Goal: Navigation & Orientation: Find specific page/section

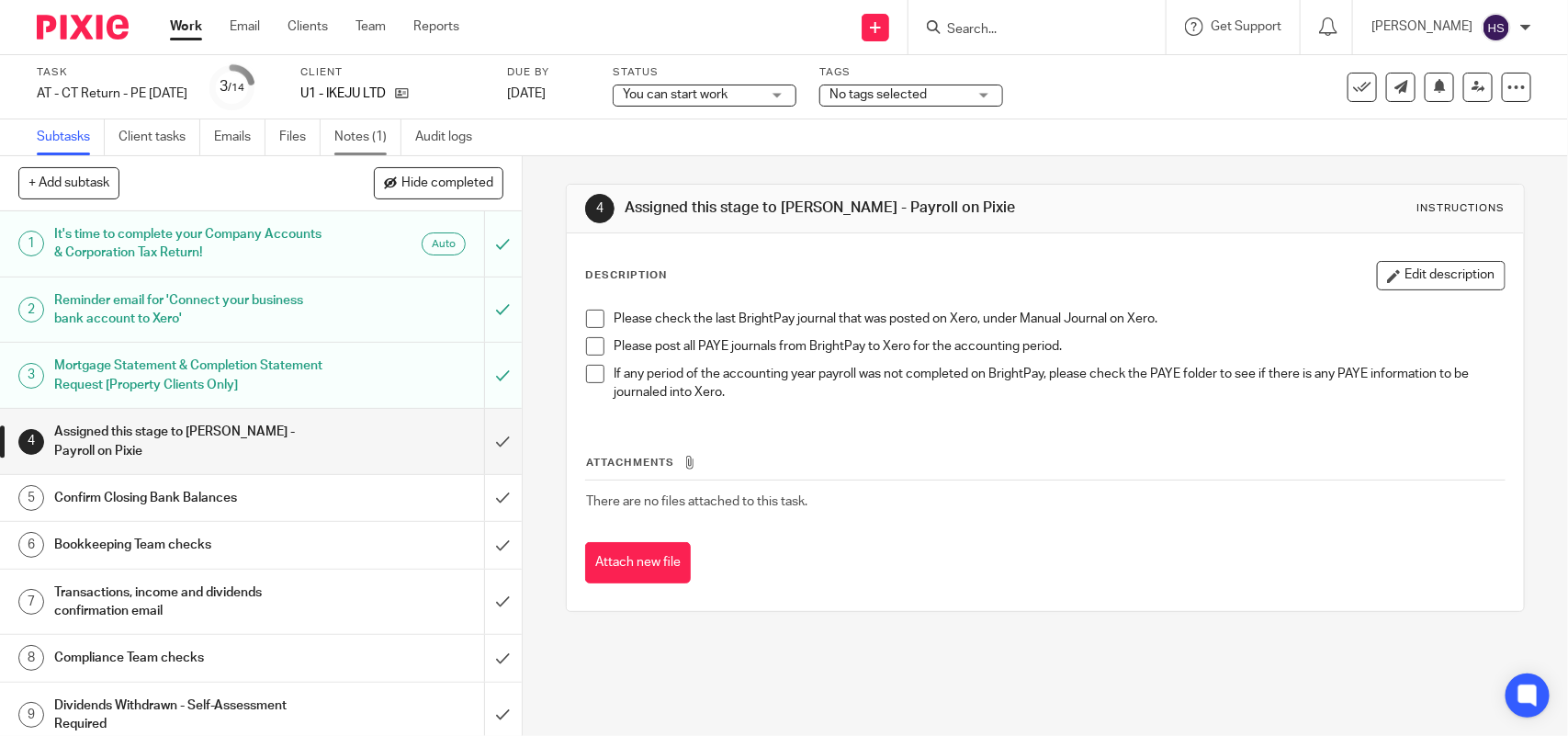
click at [368, 136] on link "Notes (1)" at bounding box center [368, 137] width 67 height 36
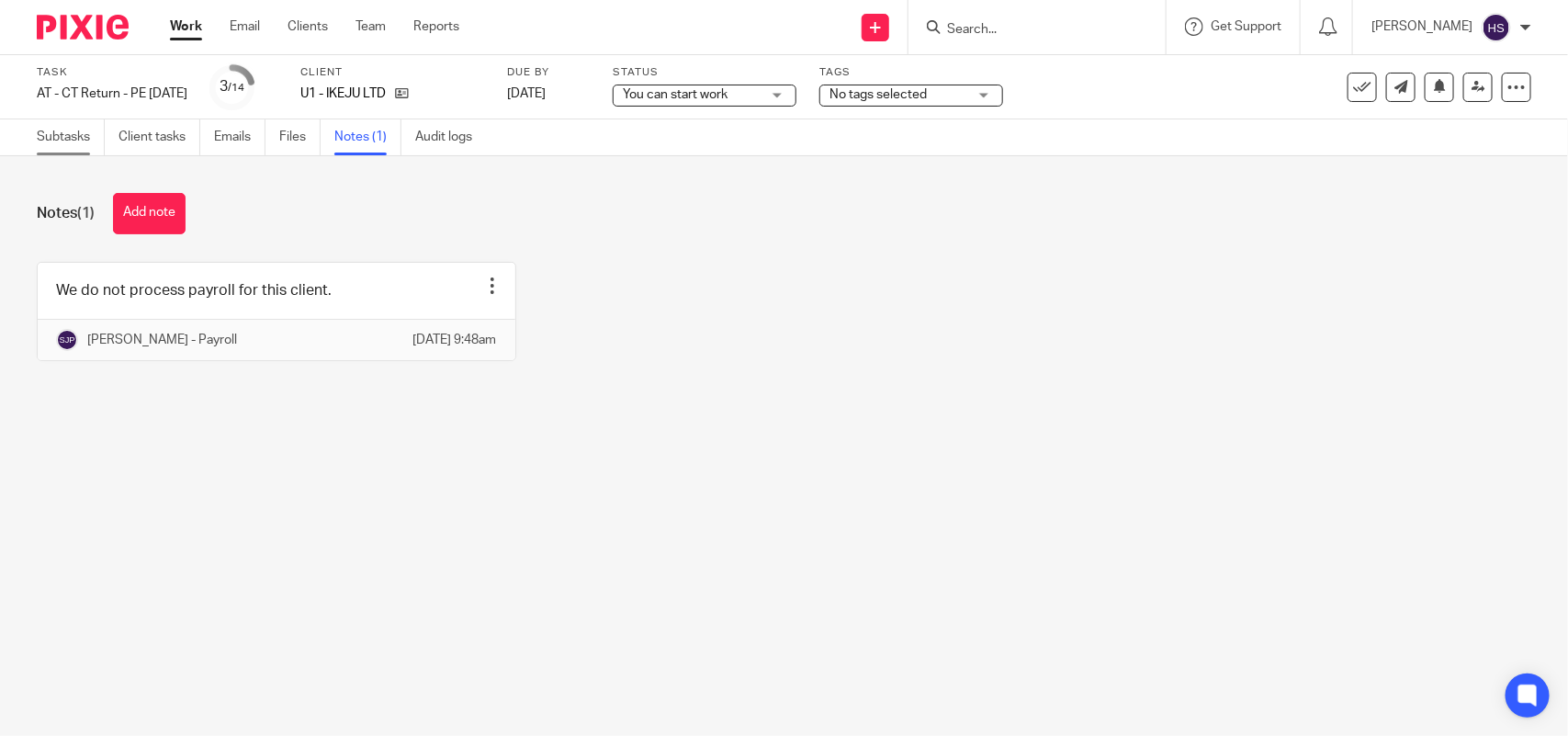
click at [73, 139] on link "Subtasks" at bounding box center [71, 137] width 68 height 36
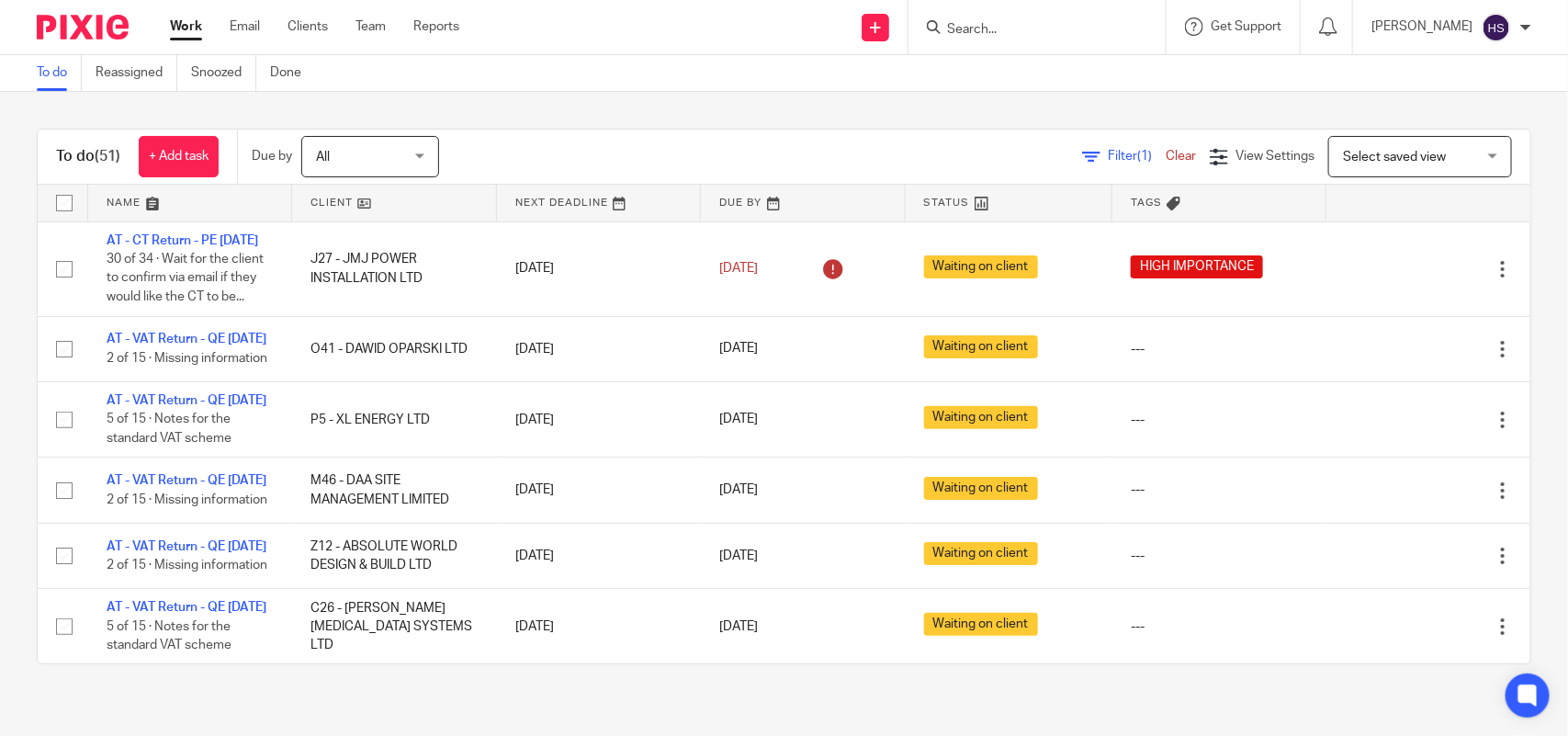
scroll to position [4254, 0]
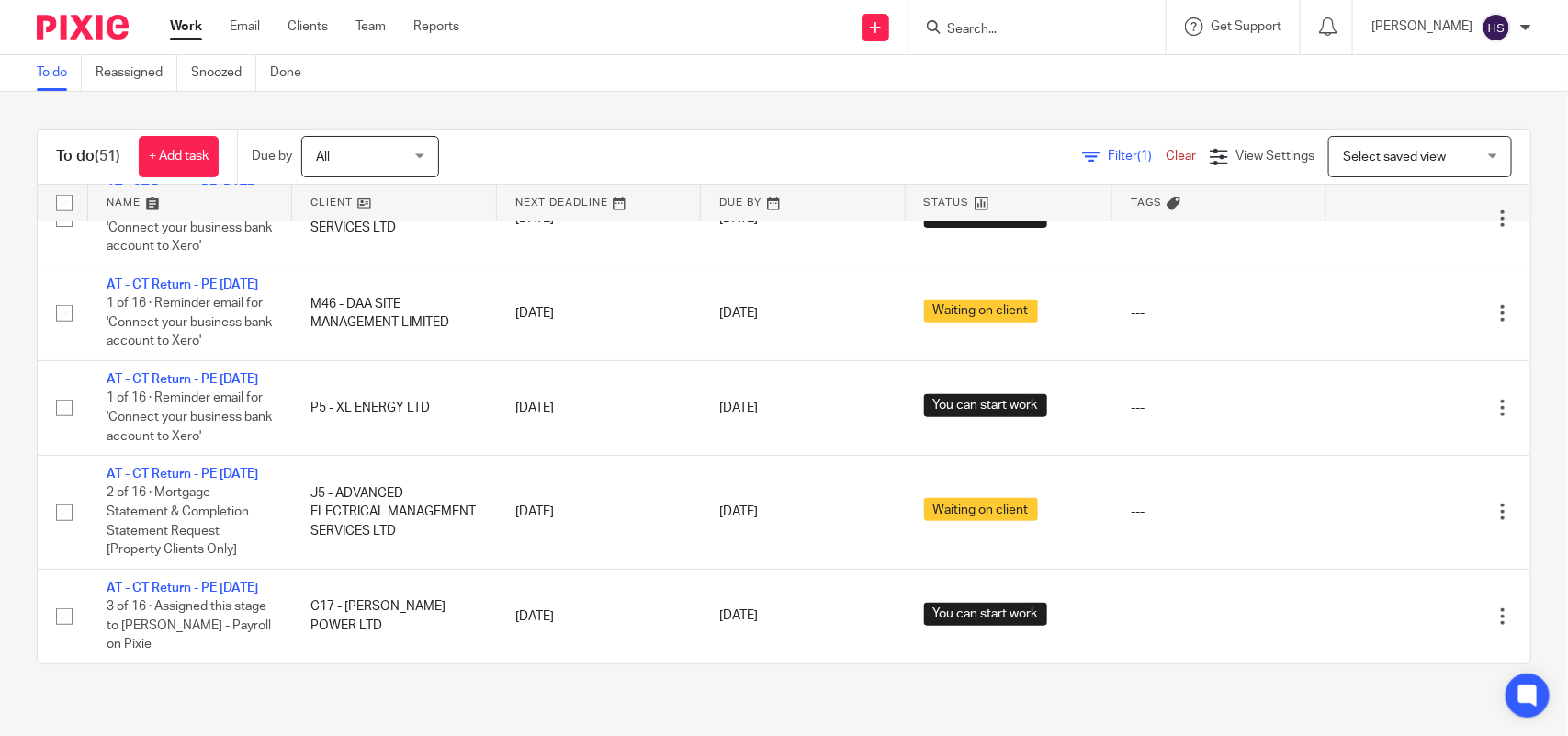
click at [823, 117] on div "To do (51) + Add task Due by All All Today Tomorrow This week Next week This mo…" at bounding box center [784, 397] width 1568 height 609
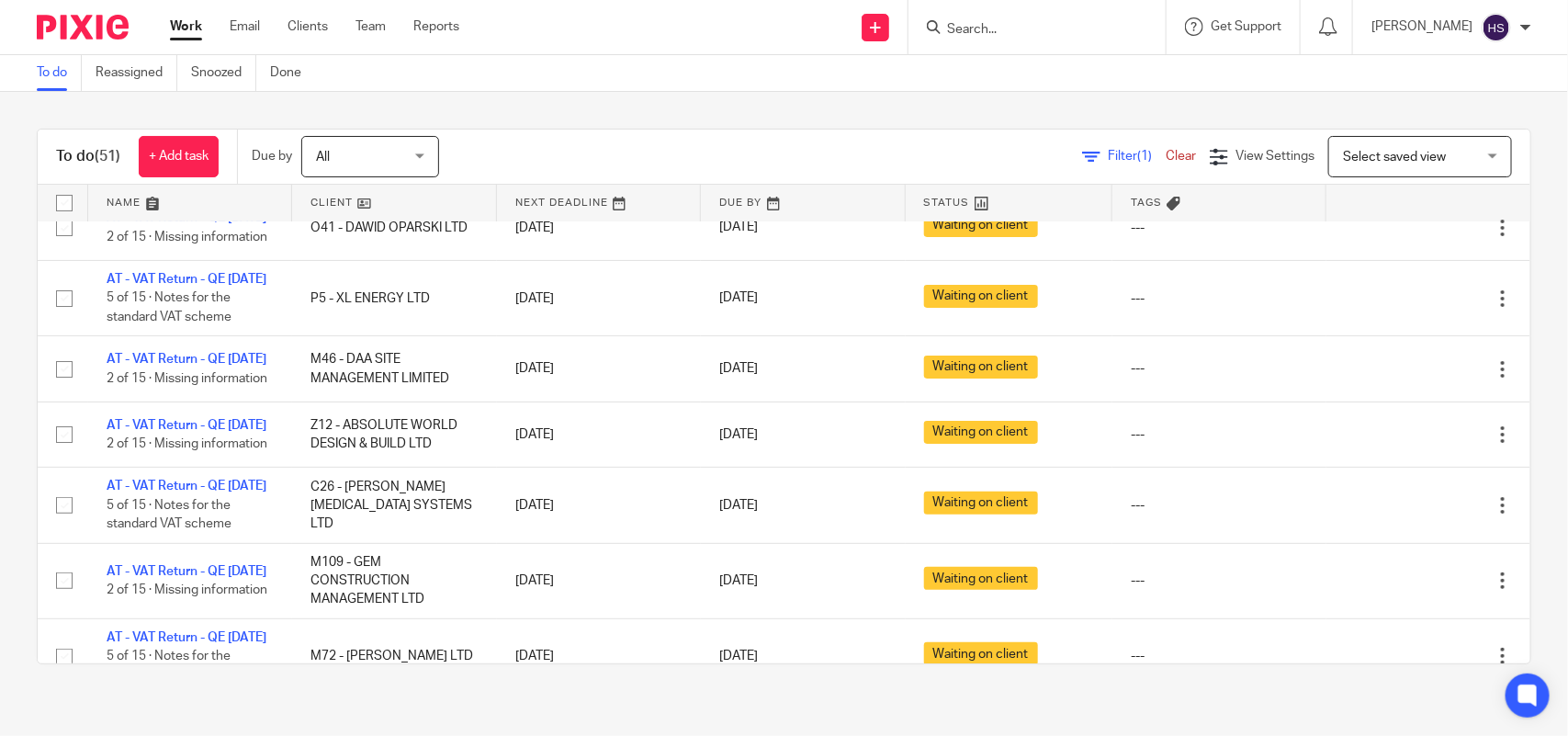
scroll to position [0, 0]
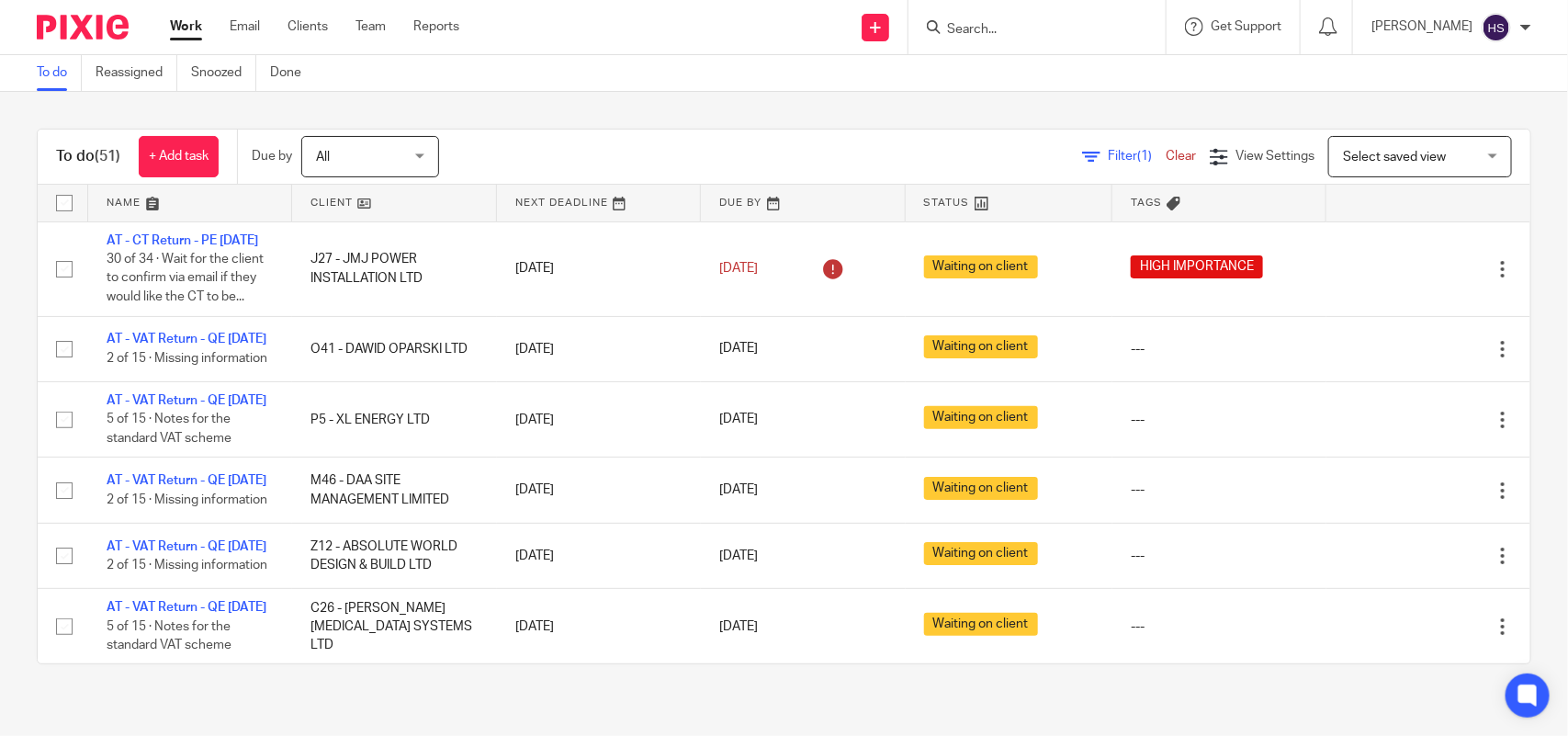
click at [947, 202] on link at bounding box center [1010, 202] width 207 height 37
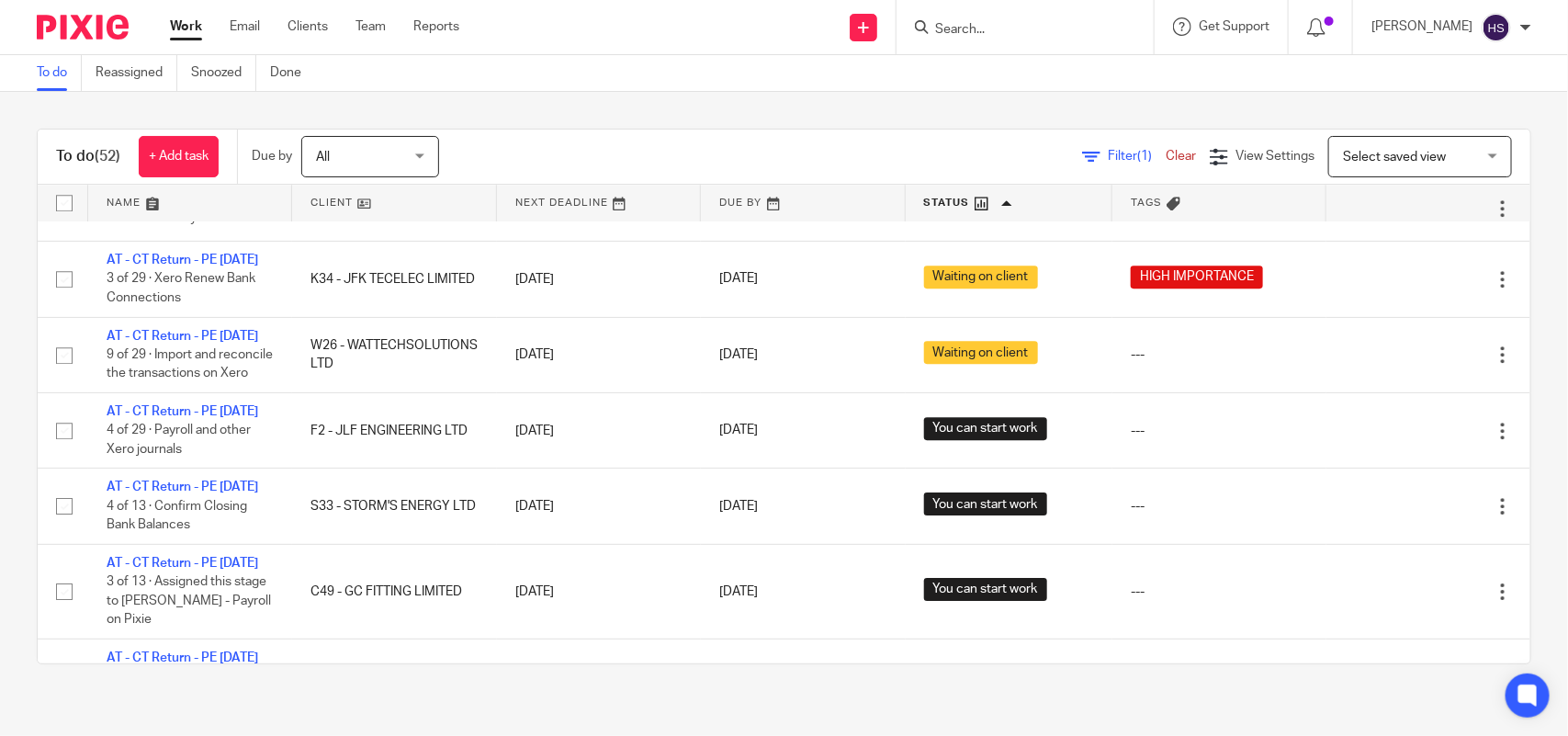
scroll to position [2150, 0]
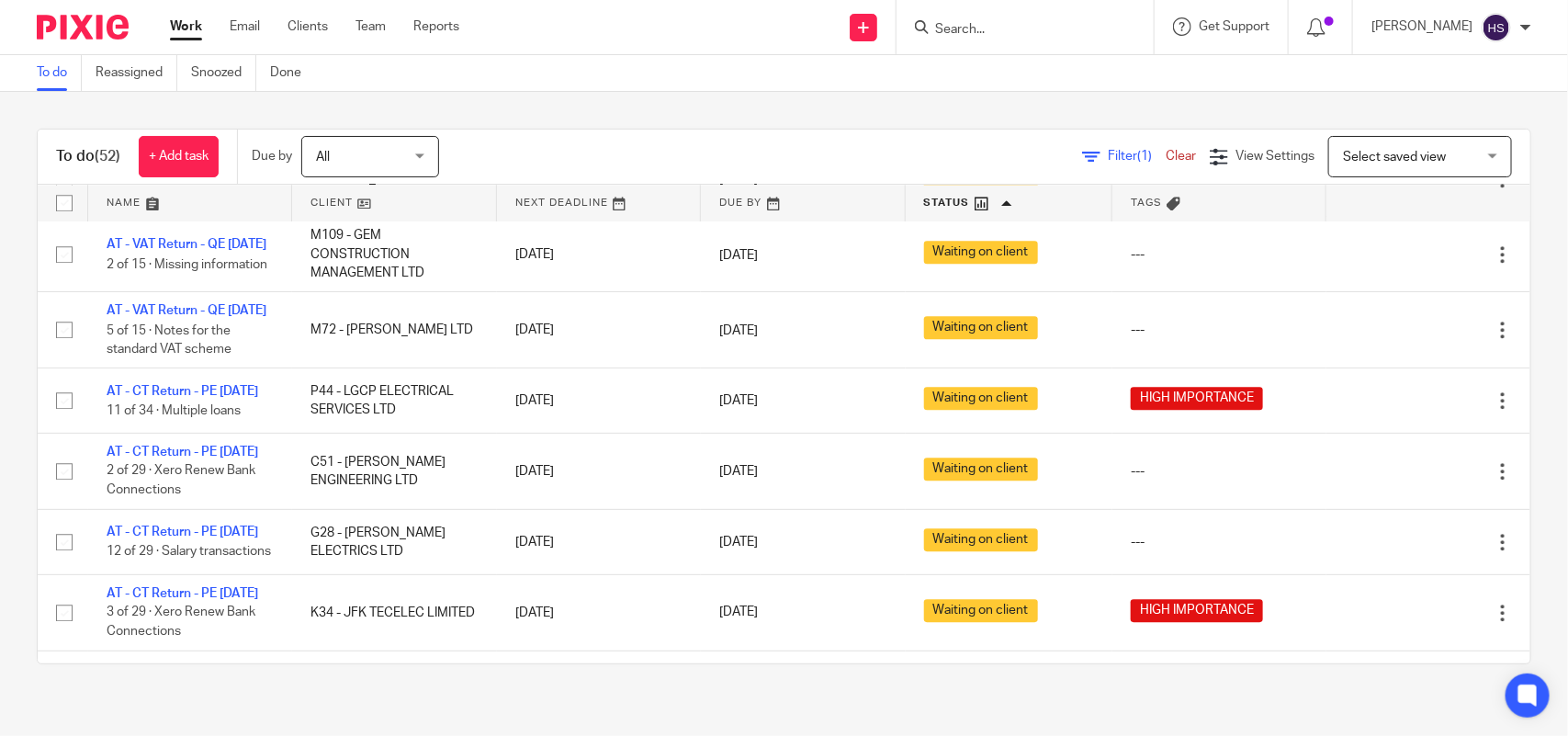
click at [1050, 74] on div "To do Reassigned Snoozed Done" at bounding box center [784, 73] width 1568 height 37
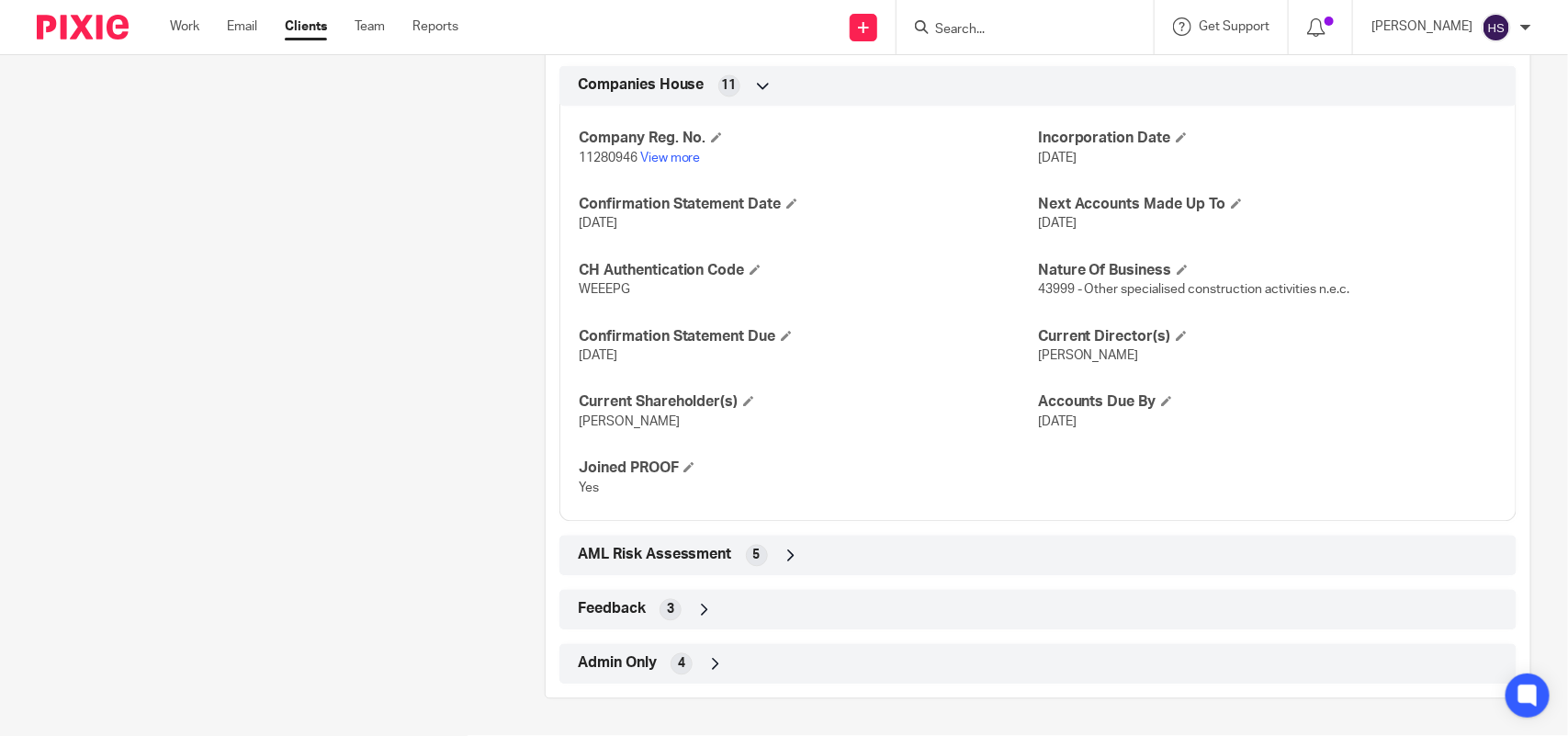
scroll to position [1449, 0]
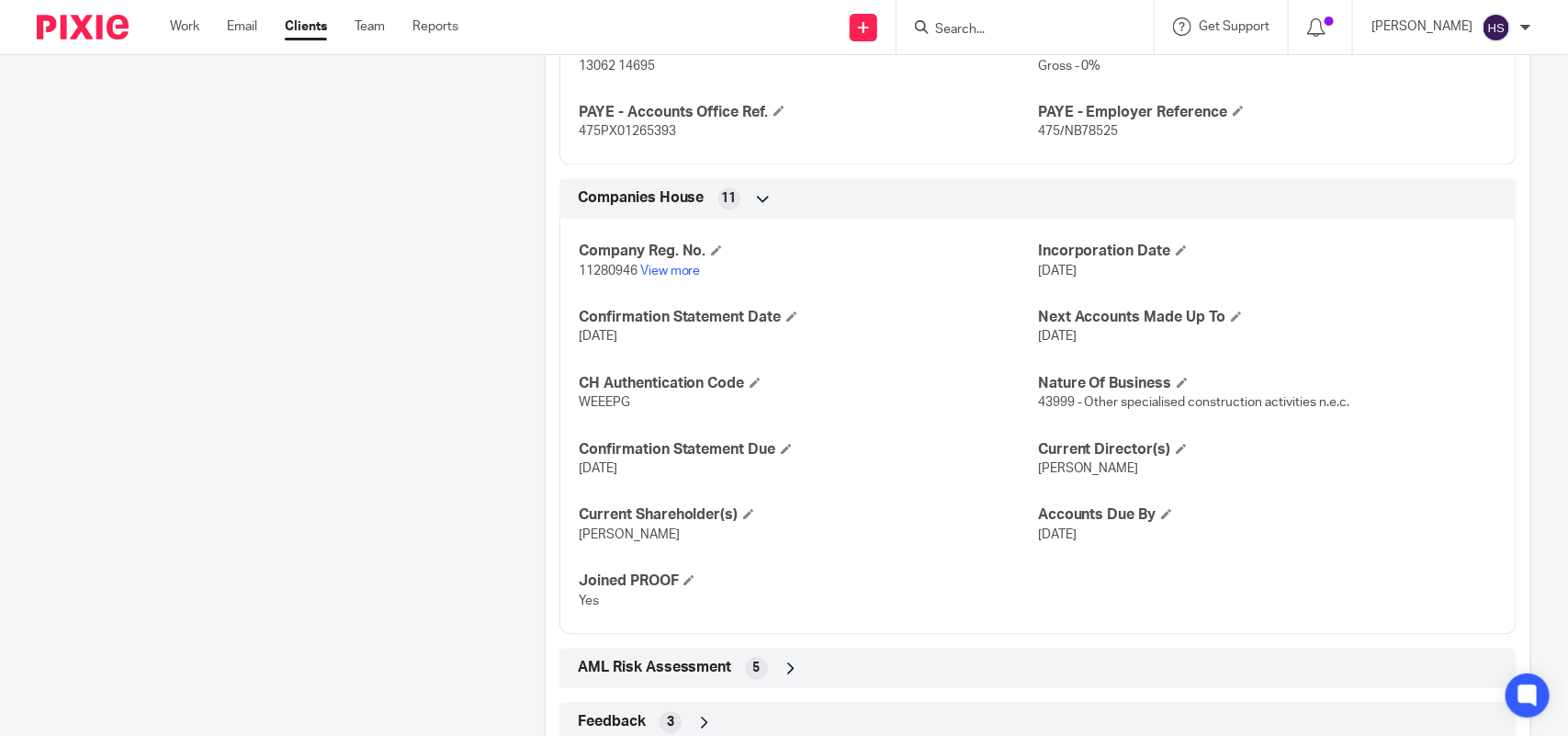
drag, startPoint x: 1026, startPoint y: 337, endPoint x: 1116, endPoint y: 346, distance: 90.4
click at [1116, 346] on div "Company Reg. No. 11280946 View more Incorporation Date [DATE] Confirmation Stat…" at bounding box center [1038, 420] width 957 height 429
click at [1199, 365] on div "Company Reg. No. 11280946 View more Incorporation Date [DATE] Confirmation Stat…" at bounding box center [1038, 420] width 957 height 429
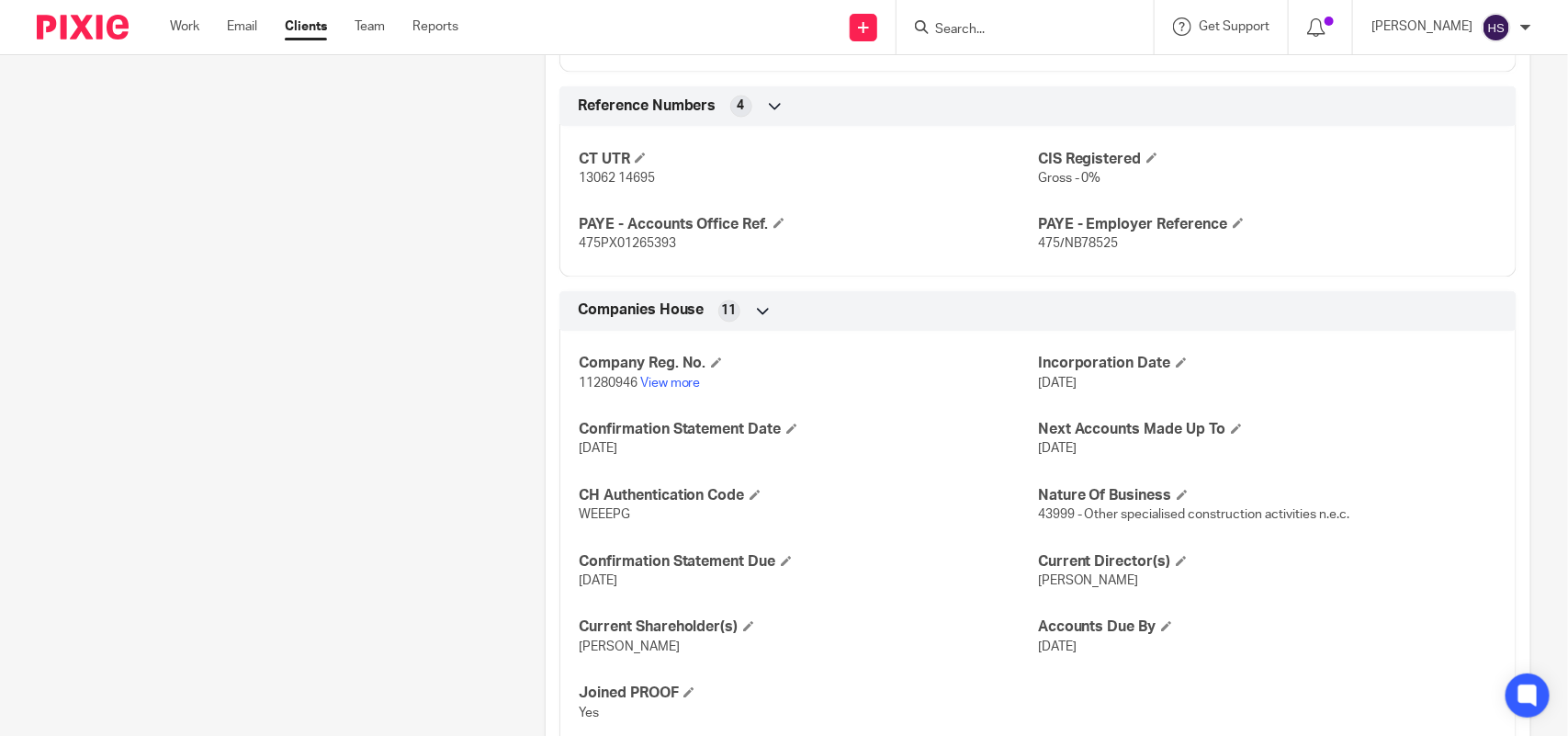
scroll to position [1335, 0]
